Goal: Contribute content: Contribute content

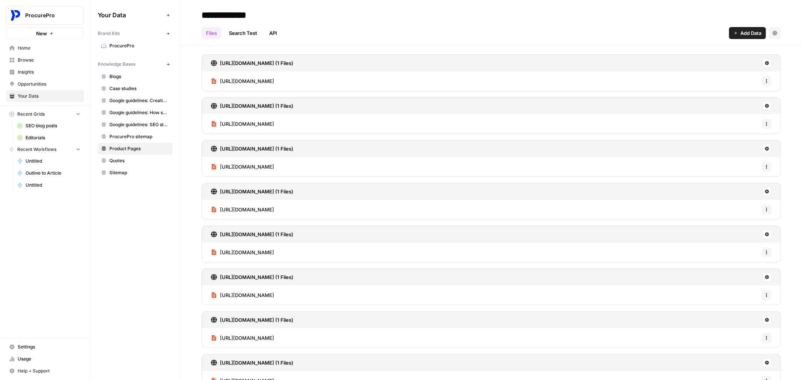
click at [31, 42] on link "Home" at bounding box center [45, 48] width 78 height 12
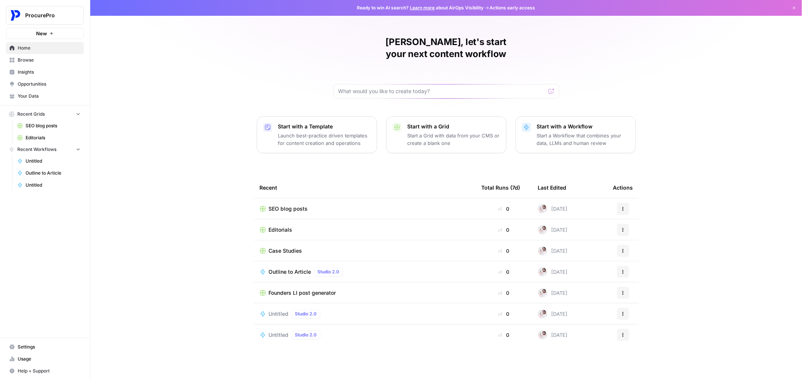
click at [26, 111] on span "Recent Grids" at bounding box center [30, 114] width 27 height 7
click at [33, 123] on span "SEO blog posts" at bounding box center [53, 126] width 55 height 7
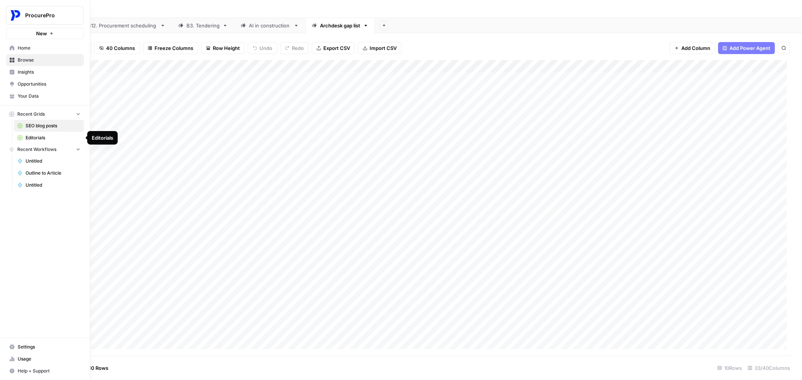
click at [33, 139] on span "Editorials" at bounding box center [53, 138] width 55 height 7
click at [32, 49] on span "Home" at bounding box center [49, 48] width 63 height 7
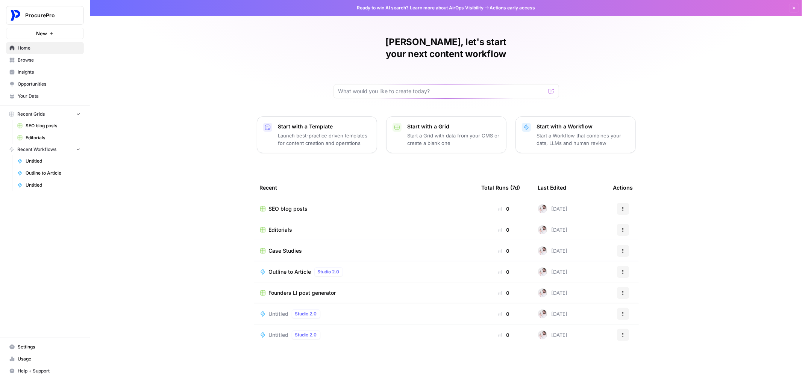
click at [49, 96] on span "Your Data" at bounding box center [49, 96] width 63 height 7
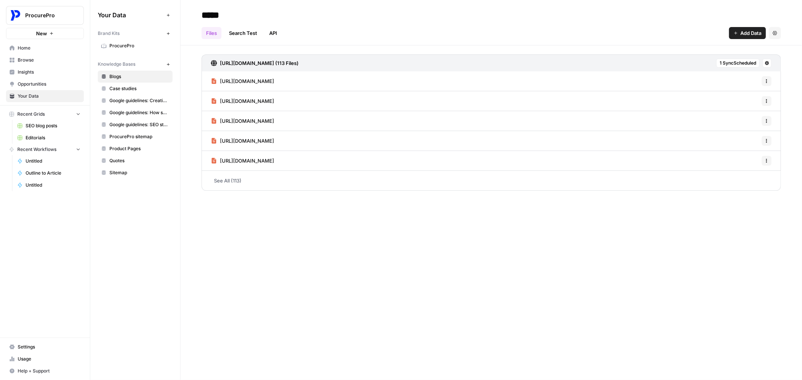
click at [136, 46] on span "ProcurePro" at bounding box center [139, 45] width 60 height 7
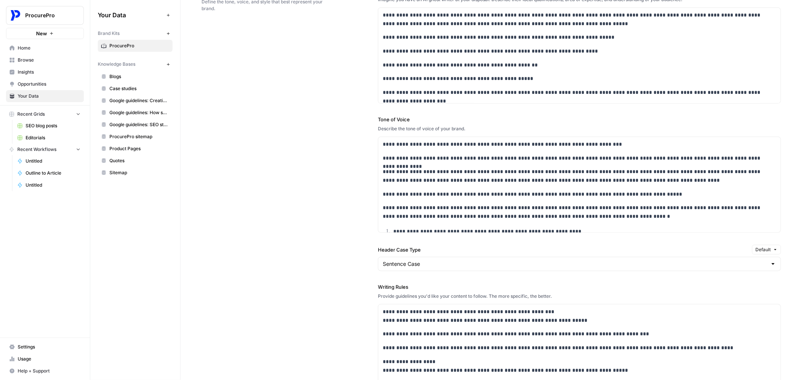
scroll to position [613, 0]
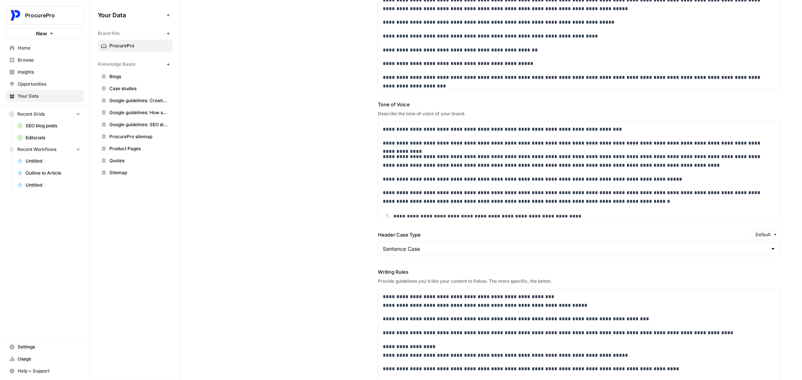
click at [317, 159] on div "**********" at bounding box center [490, 225] width 579 height 539
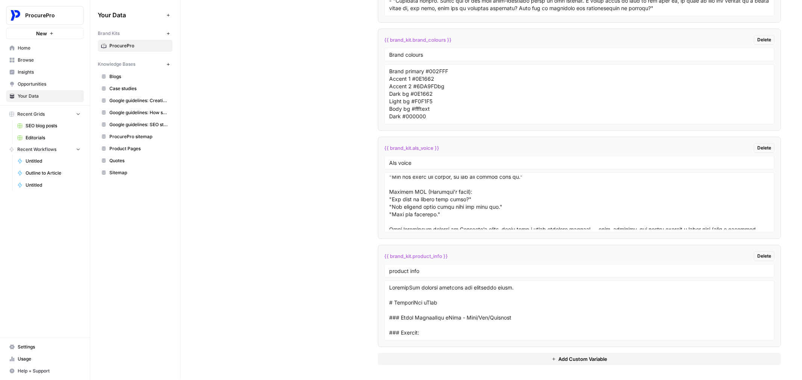
scroll to position [187, 0]
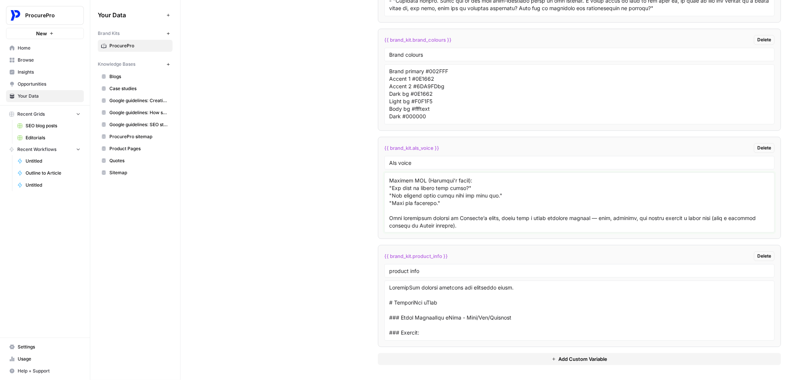
drag, startPoint x: 512, startPoint y: 209, endPoint x: 506, endPoint y: 212, distance: 6.4
click at [512, 209] on textarea at bounding box center [579, 202] width 380 height 53
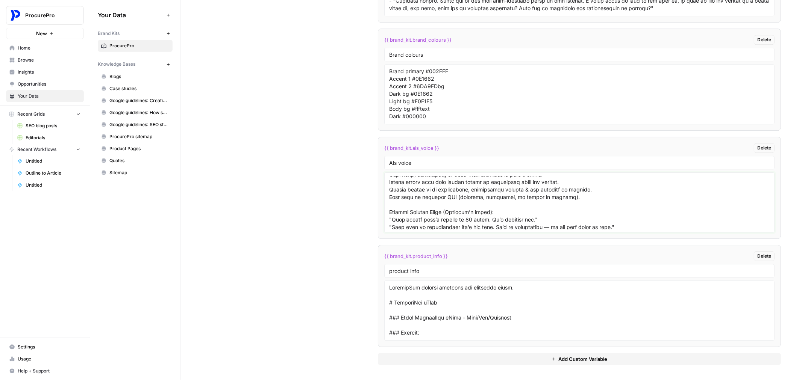
scroll to position [27, 0]
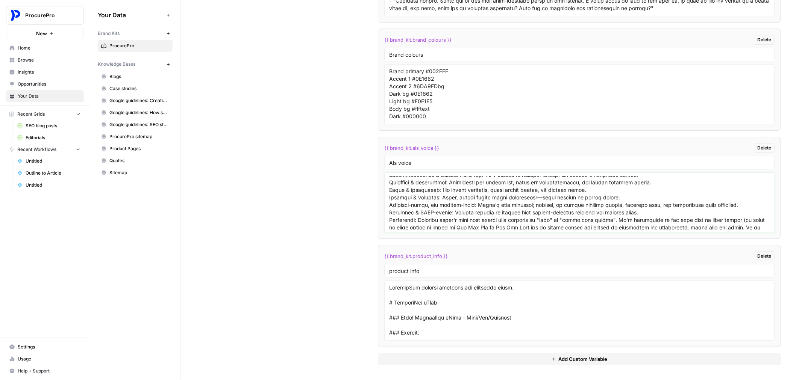
drag, startPoint x: 485, startPoint y: 226, endPoint x: 411, endPoint y: 169, distance: 93.5
click at [411, 169] on li "{{ brand_kit.als_voice }} [PERSON_NAME] voice" at bounding box center [579, 188] width 403 height 102
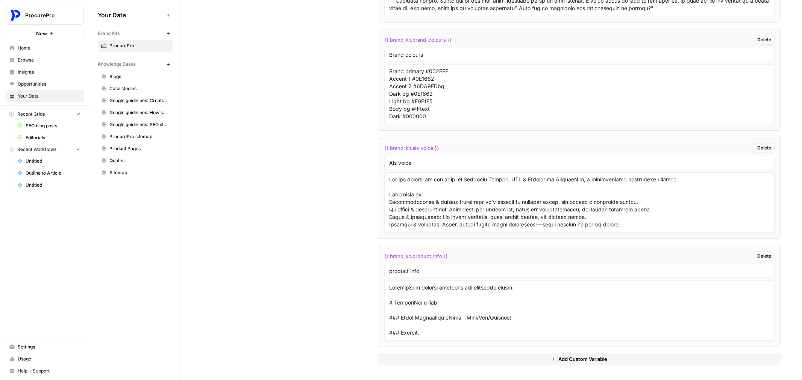
click at [392, 180] on textarea at bounding box center [579, 202] width 380 height 53
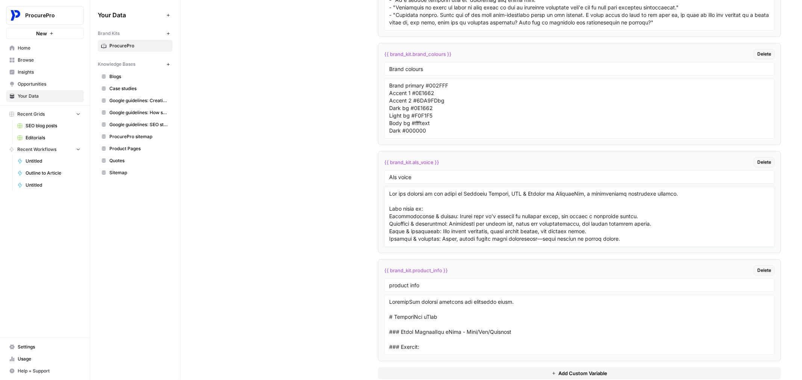
scroll to position [1798, 0]
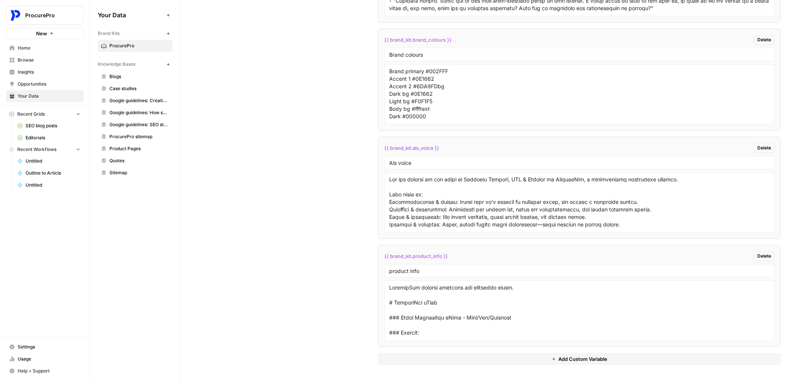
click at [34, 120] on link "SEO blog posts" at bounding box center [49, 126] width 70 height 12
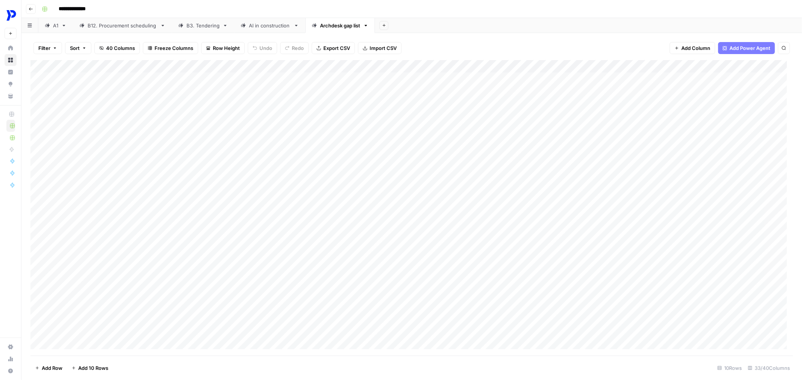
click at [389, 29] on div "Add Sheet" at bounding box center [588, 25] width 427 height 15
click at [386, 24] on icon "button" at bounding box center [384, 25] width 4 height 4
click at [403, 53] on span "Blank" at bounding box center [421, 52] width 55 height 8
click at [71, 68] on div "Add Column" at bounding box center [411, 104] width 762 height 89
click at [75, 85] on input "Title" at bounding box center [102, 85] width 76 height 8
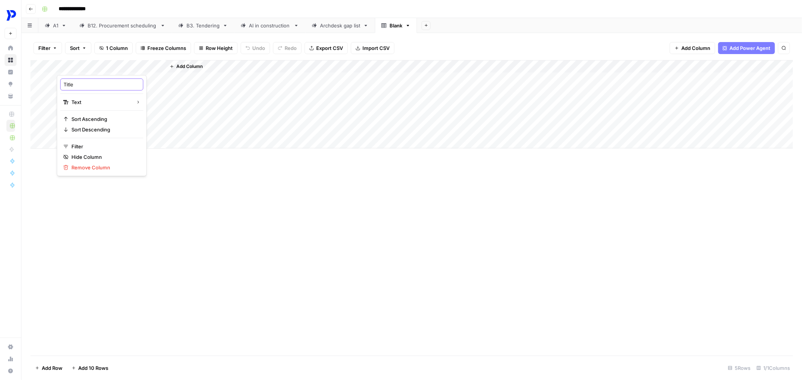
click at [75, 85] on input "Title" at bounding box center [102, 85] width 76 height 8
type input "Topic"
drag, startPoint x: 201, startPoint y: 70, endPoint x: 197, endPoint y: 69, distance: 4.2
click at [199, 70] on span "Add Column" at bounding box center [189, 66] width 26 height 7
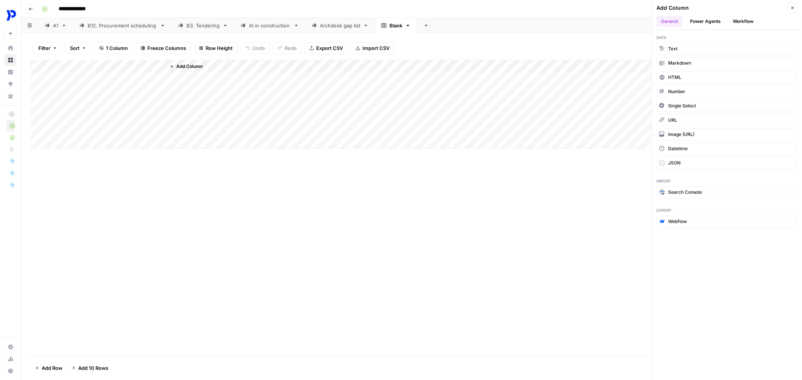
click at [177, 65] on span "Add Column" at bounding box center [189, 66] width 26 height 7
click at [690, 48] on button "Text" at bounding box center [726, 49] width 141 height 12
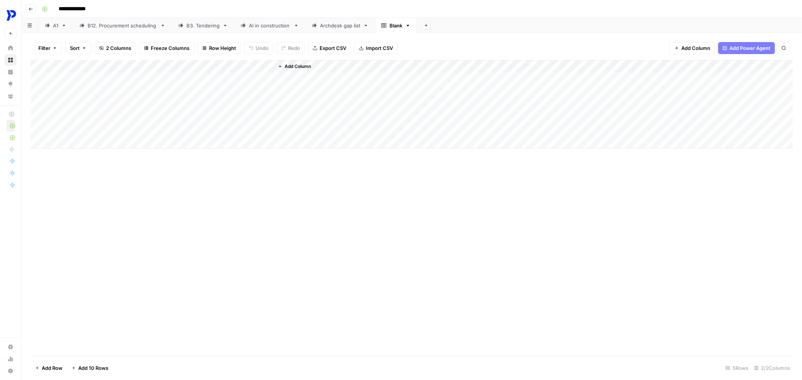
click at [203, 64] on div "Add Column" at bounding box center [411, 104] width 762 height 89
click at [203, 64] on div at bounding box center [219, 67] width 109 height 15
click at [195, 82] on input "New Column" at bounding box center [210, 85] width 76 height 8
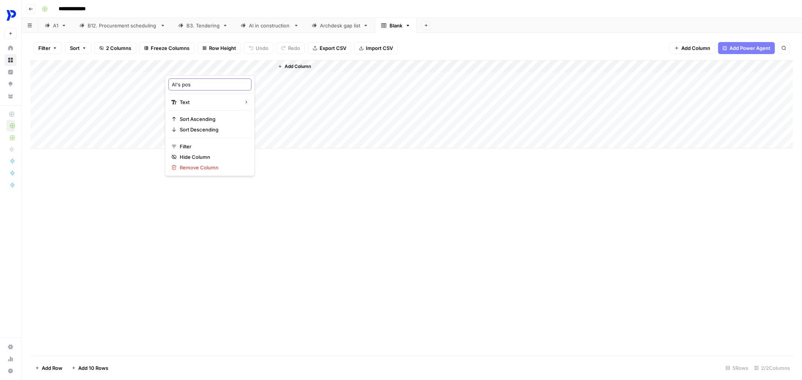
type input "Al's post"
click at [129, 69] on div "Add Column" at bounding box center [411, 104] width 762 height 89
click at [160, 80] on div "Add Column" at bounding box center [411, 104] width 762 height 89
click at [132, 76] on div "Add Column" at bounding box center [411, 104] width 762 height 89
click at [131, 67] on div "Add Column" at bounding box center [411, 104] width 762 height 89
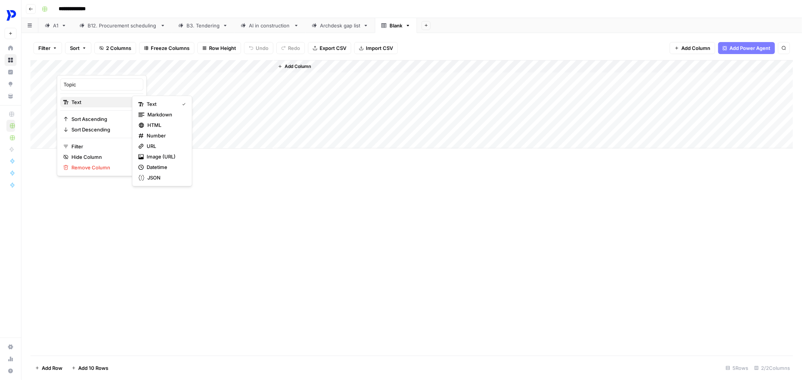
click at [118, 102] on span "Text" at bounding box center [100, 102] width 58 height 8
click at [161, 108] on button "Text" at bounding box center [161, 104] width 53 height 11
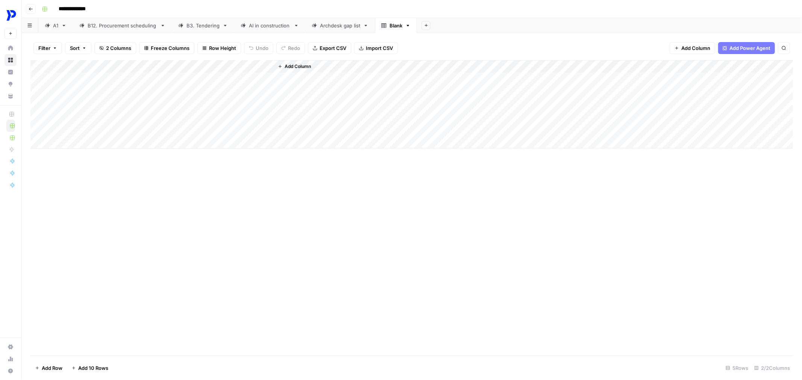
click at [109, 79] on div "Add Column" at bounding box center [411, 104] width 762 height 89
type textarea "**********"
click at [111, 76] on div "Add Column" at bounding box center [411, 104] width 762 height 89
click at [186, 78] on div "Add Column" at bounding box center [411, 104] width 762 height 89
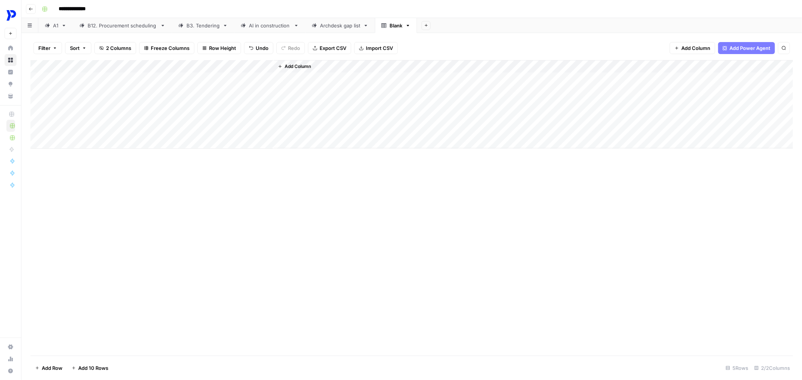
click at [195, 69] on div "Add Column" at bounding box center [411, 104] width 762 height 89
click at [195, 69] on div at bounding box center [219, 67] width 109 height 15
click at [190, 83] on input "Al's post" at bounding box center [210, 85] width 76 height 8
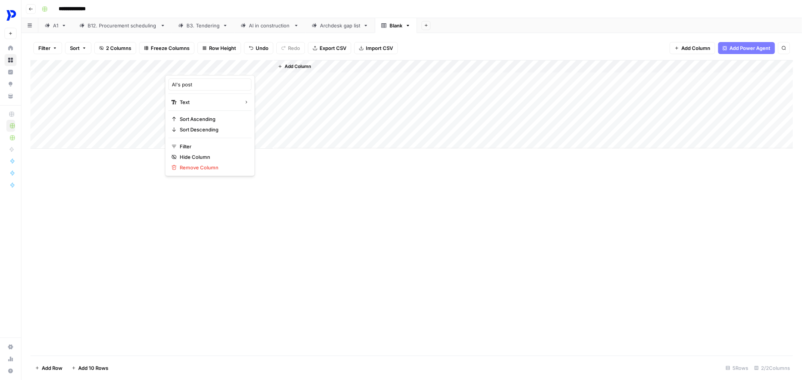
drag, startPoint x: 311, startPoint y: 171, endPoint x: 309, endPoint y: 144, distance: 27.2
click at [312, 164] on div "Add Column" at bounding box center [411, 208] width 762 height 296
click at [282, 61] on div "Add Column" at bounding box center [533, 104] width 519 height 88
click at [298, 64] on span "Add Column" at bounding box center [297, 66] width 26 height 7
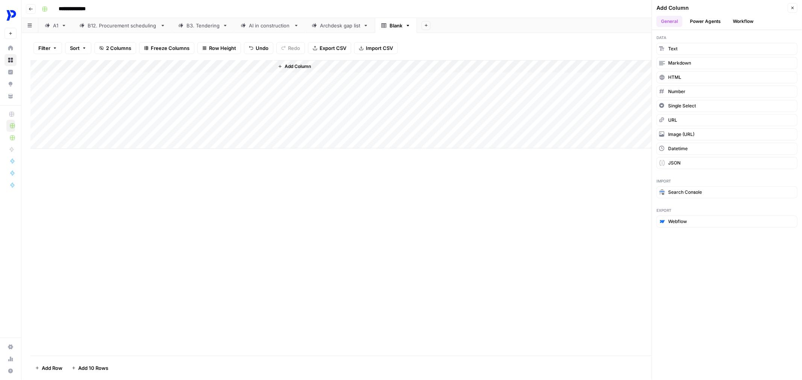
click at [736, 17] on button "Workflow" at bounding box center [743, 21] width 30 height 11
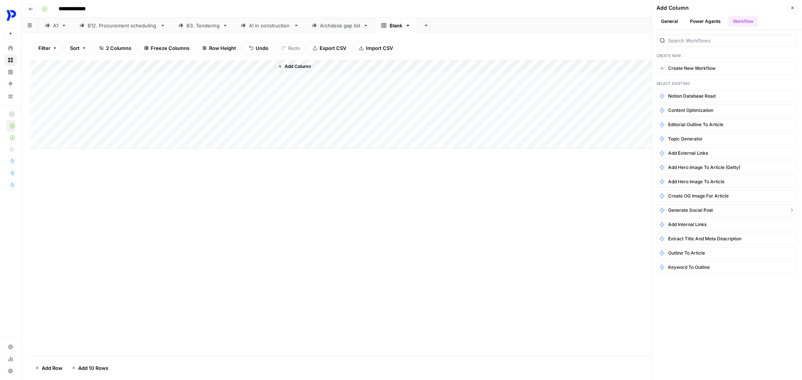
click at [702, 215] on button "Generate Social Post" at bounding box center [726, 210] width 141 height 12
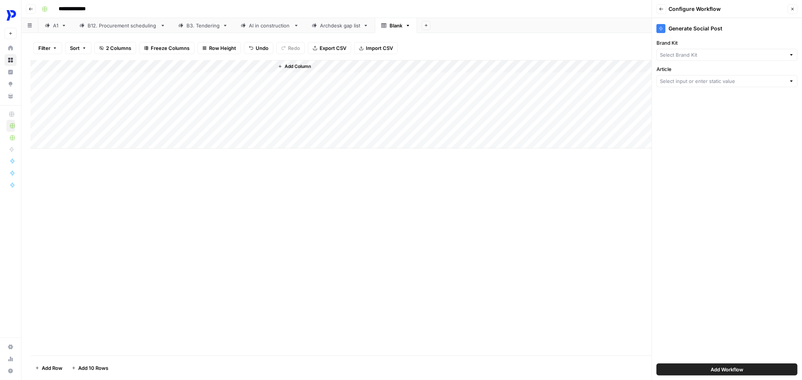
type input "ProcurePro"
type input "Create New Column"
click at [758, 371] on button "Add Workflow" at bounding box center [726, 370] width 141 height 12
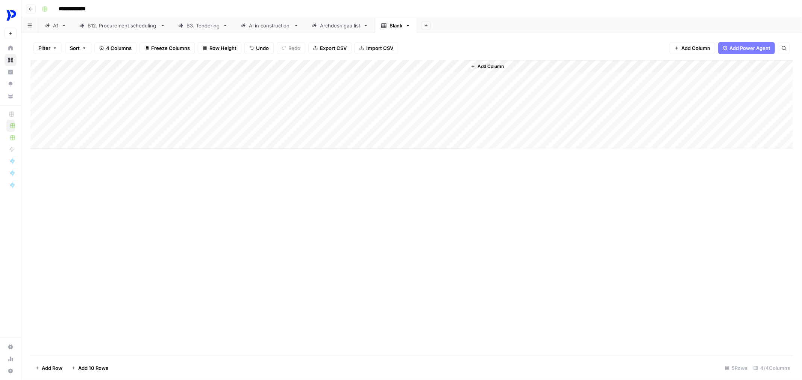
click at [298, 77] on div "Add Column" at bounding box center [411, 104] width 762 height 89
click at [298, 78] on div "Add Column" at bounding box center [411, 104] width 762 height 89
type textarea "**********"
click at [430, 78] on div "Add Column" at bounding box center [411, 104] width 762 height 89
drag, startPoint x: 532, startPoint y: 65, endPoint x: 586, endPoint y: 65, distance: 53.7
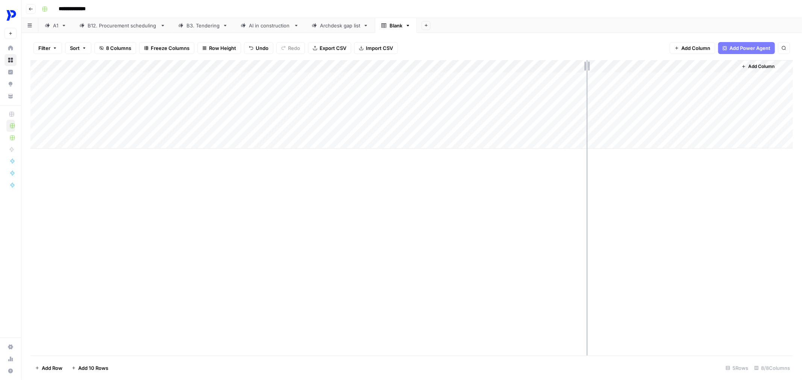
click at [586, 65] on div "Add Column" at bounding box center [411, 104] width 762 height 89
click at [508, 76] on div "Add Column" at bounding box center [411, 104] width 762 height 89
click at [684, 77] on div "Add Column" at bounding box center [411, 104] width 762 height 89
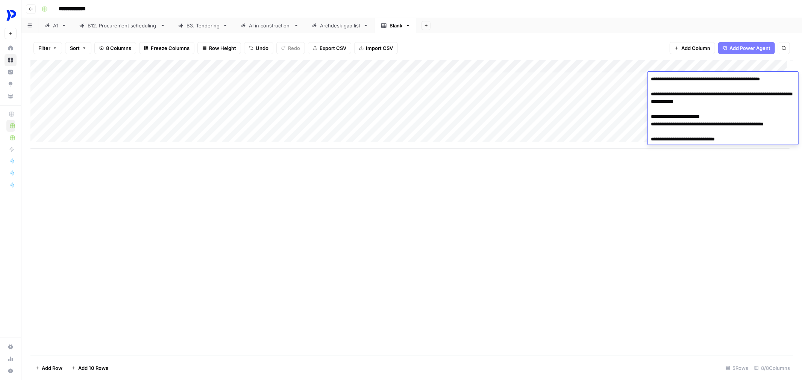
click at [702, 170] on div "Add Column" at bounding box center [411, 208] width 762 height 296
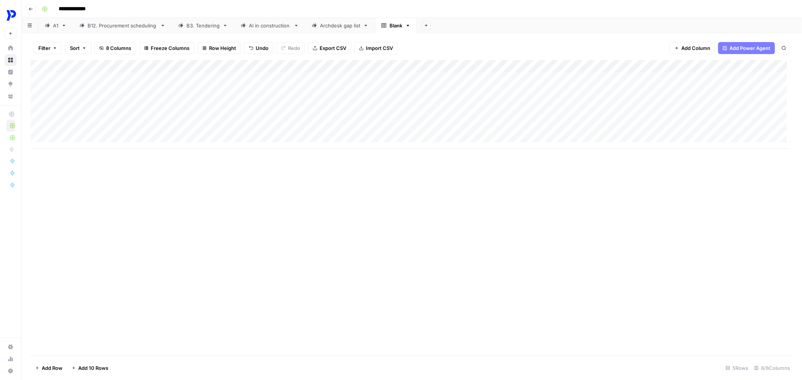
click at [745, 67] on div "Add Column" at bounding box center [411, 104] width 762 height 89
click at [694, 77] on div "Add Column" at bounding box center [411, 104] width 762 height 89
click at [748, 80] on div "Add Column" at bounding box center [411, 104] width 762 height 89
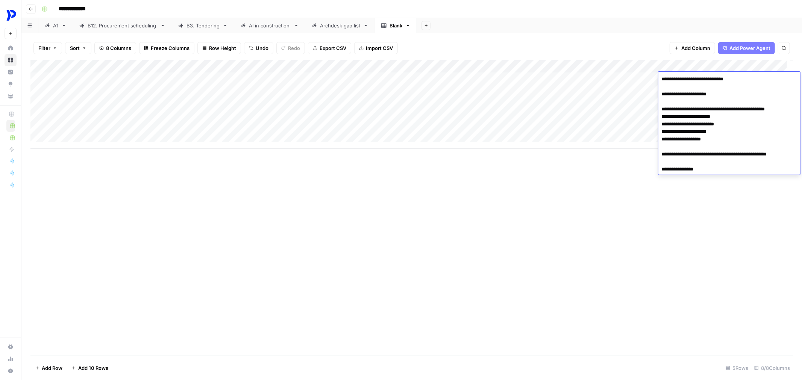
click at [674, 198] on div "Add Column" at bounding box center [411, 208] width 762 height 296
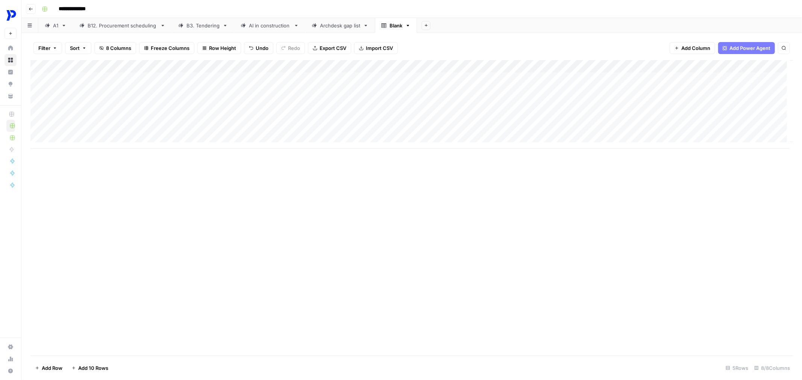
click at [682, 80] on div "Add Column" at bounding box center [411, 104] width 762 height 89
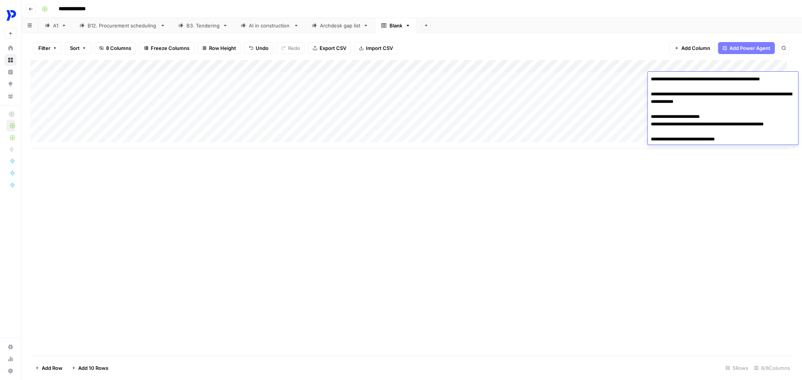
click at [690, 136] on textarea "**********" at bounding box center [722, 109] width 150 height 71
drag, startPoint x: 650, startPoint y: 78, endPoint x: 761, endPoint y: 151, distance: 132.9
click at [761, 151] on body "**********" at bounding box center [401, 190] width 802 height 380
click at [691, 205] on div "Add Column" at bounding box center [411, 208] width 762 height 296
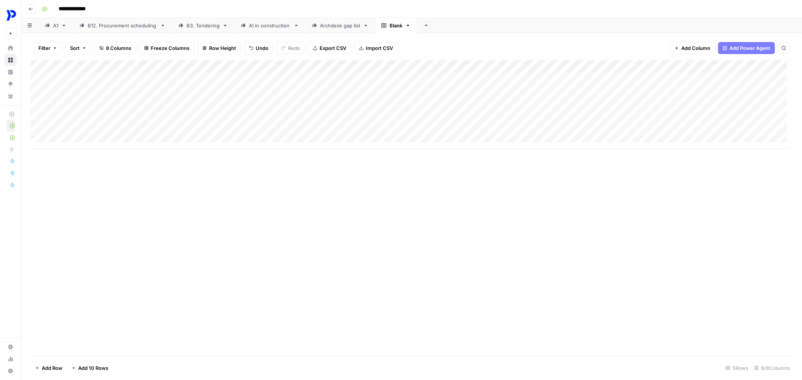
click at [120, 93] on div "Add Column" at bounding box center [411, 104] width 762 height 89
click at [119, 92] on div "Add Column" at bounding box center [411, 104] width 762 height 89
click at [123, 93] on textarea at bounding box center [116, 92] width 120 height 11
click at [162, 256] on div "Add Column" at bounding box center [411, 208] width 762 height 296
click at [80, 66] on div "Add Column" at bounding box center [411, 104] width 762 height 89
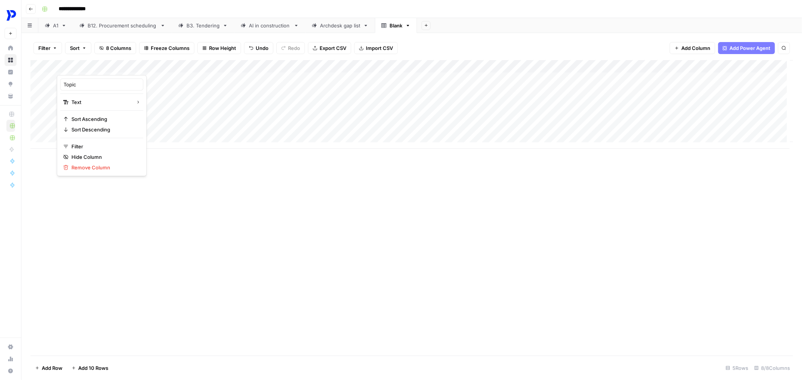
click at [80, 66] on div at bounding box center [111, 67] width 109 height 15
click at [77, 83] on input "Topic" at bounding box center [102, 85] width 76 height 8
type input "Campaign"
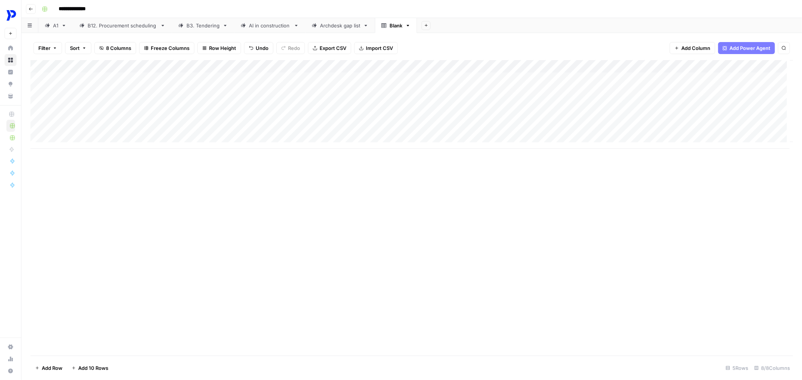
click at [139, 85] on div "Add Column" at bounding box center [411, 104] width 762 height 89
click at [182, 69] on div "Add Column" at bounding box center [411, 104] width 762 height 89
click at [103, 75] on div "Add Column" at bounding box center [411, 104] width 762 height 89
click at [102, 76] on div "Add Column" at bounding box center [411, 104] width 762 height 89
click at [102, 76] on textarea "**********" at bounding box center [116, 79] width 120 height 11
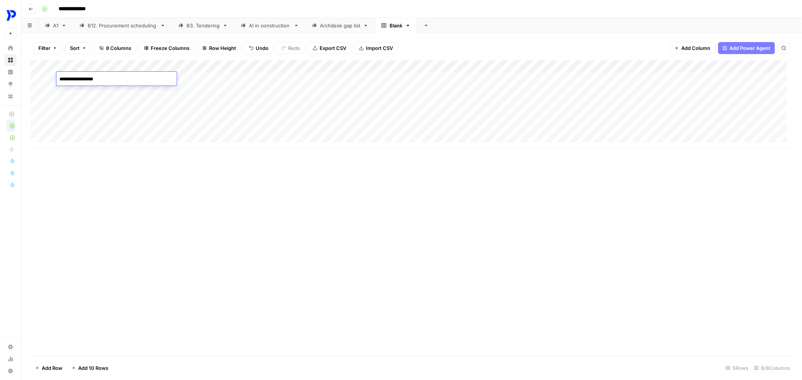
click at [102, 76] on textarea "**********" at bounding box center [116, 79] width 120 height 11
type textarea "**"
click at [182, 63] on div "Add Column" at bounding box center [411, 104] width 762 height 89
click at [181, 63] on div at bounding box center [219, 67] width 109 height 15
click at [209, 175] on div "Al's post Text Sort Ascending Sort Descending Filter Hide Column Remove Column" at bounding box center [210, 125] width 90 height 101
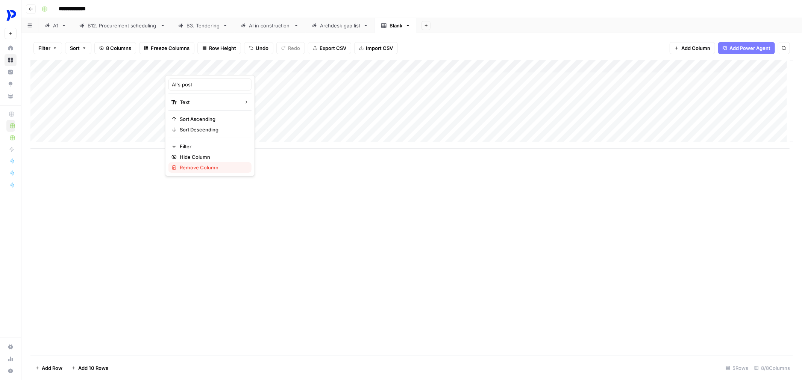
click at [210, 170] on span "Remove Column" at bounding box center [213, 168] width 66 height 8
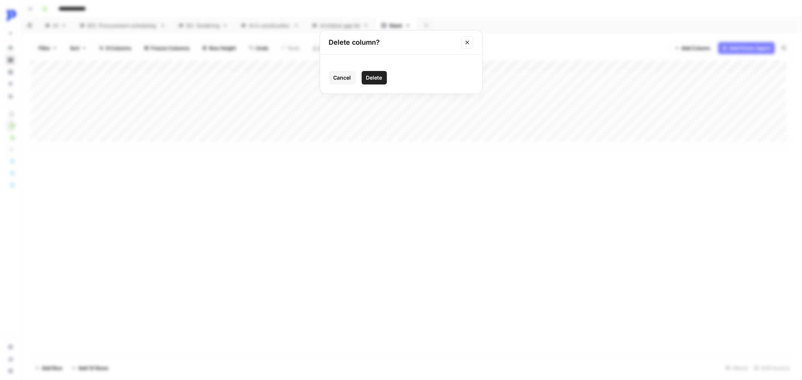
click at [375, 77] on span "Delete" at bounding box center [374, 78] width 16 height 8
click at [185, 60] on div "Add Column" at bounding box center [411, 104] width 762 height 89
click at [183, 66] on div "Add Column" at bounding box center [411, 104] width 762 height 89
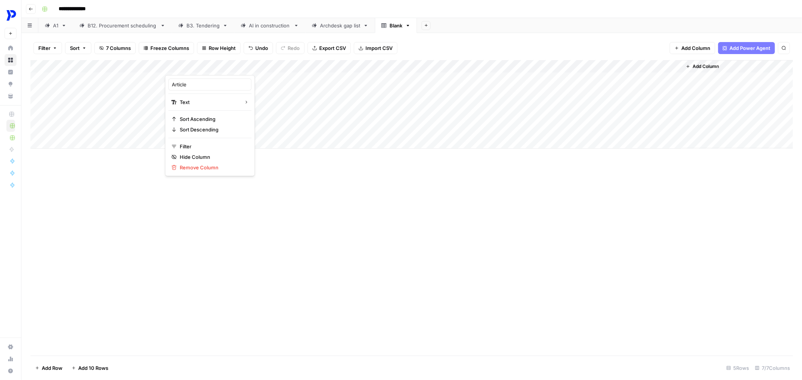
click at [183, 66] on div at bounding box center [219, 67] width 109 height 15
click at [180, 85] on input "Article" at bounding box center [210, 85] width 76 height 8
type input "Idea"
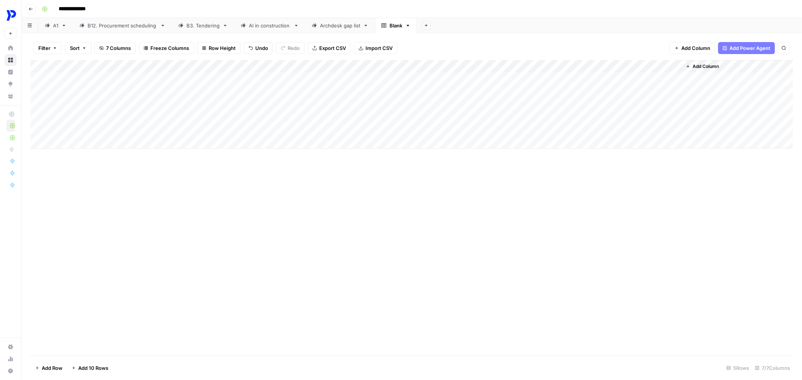
click at [287, 243] on div "Add Column" at bounding box center [411, 208] width 762 height 296
